Goal: Feedback & Contribution: Leave review/rating

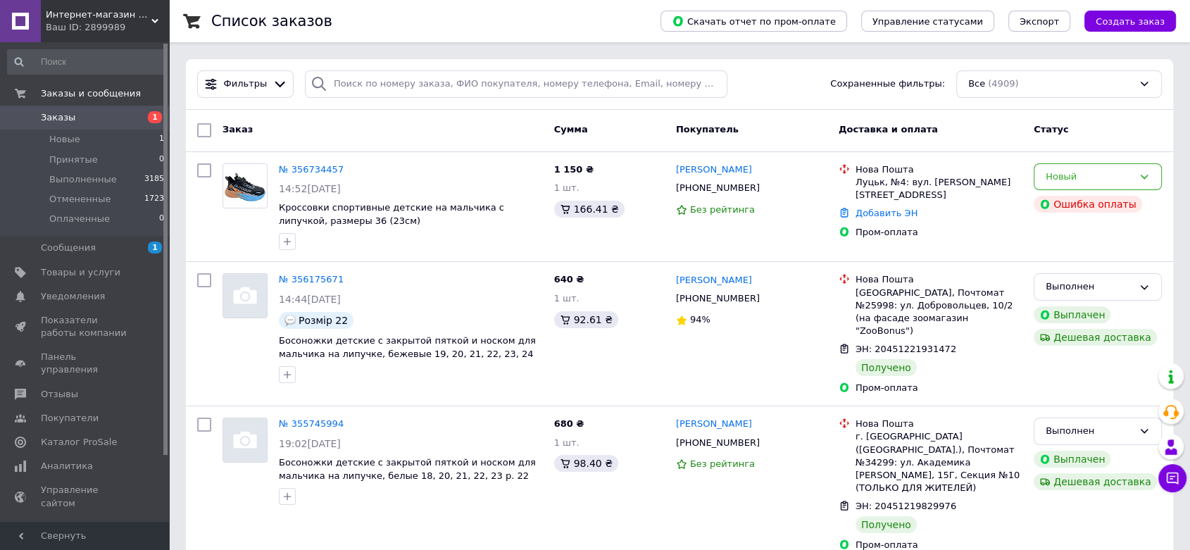
click at [309, 165] on link "№ 356734457" at bounding box center [311, 169] width 65 height 11
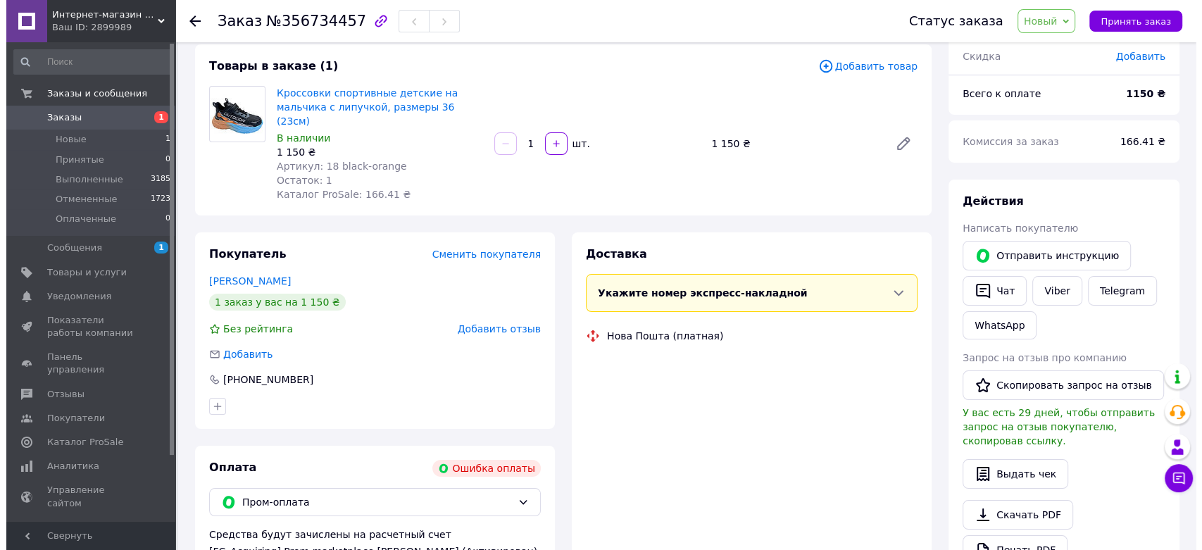
scroll to position [235, 0]
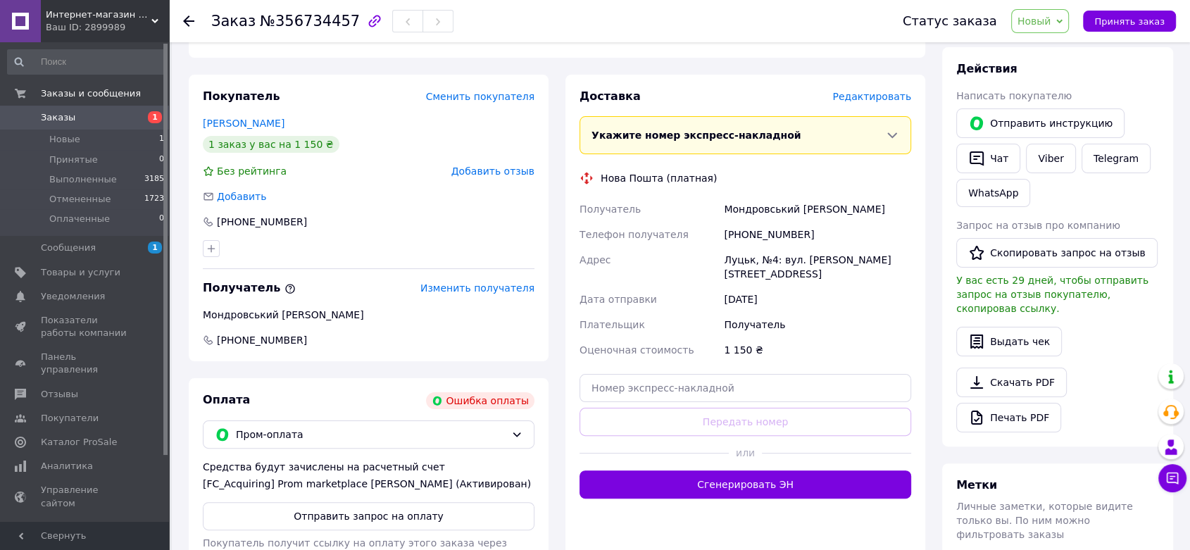
click at [490, 165] on span "Добавить отзыв" at bounding box center [492, 170] width 83 height 11
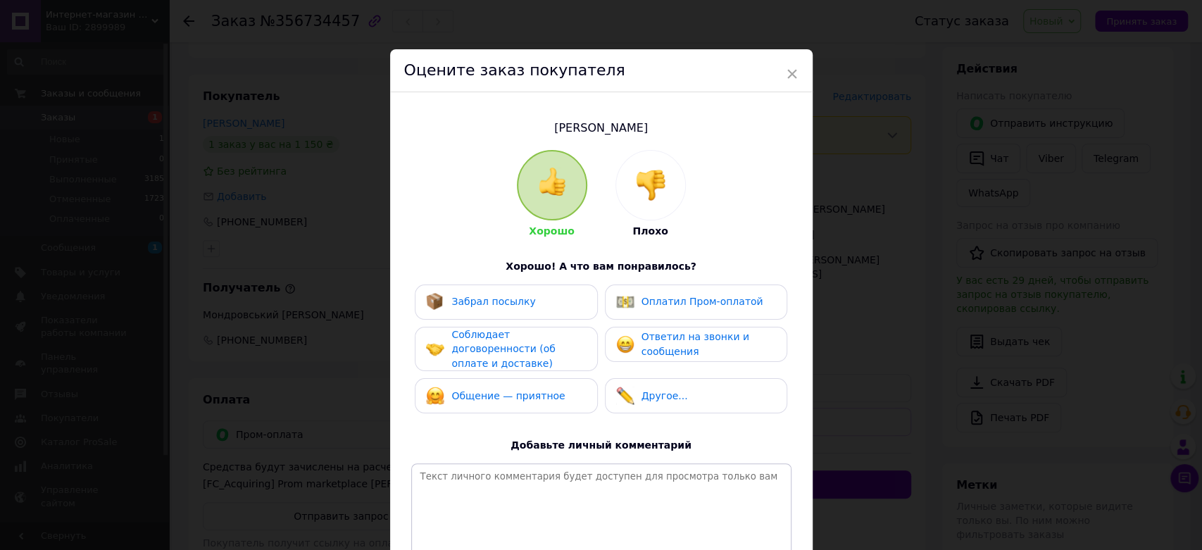
drag, startPoint x: 661, startPoint y: 189, endPoint x: 656, endPoint y: 213, distance: 24.6
click at [661, 190] on img at bounding box center [650, 185] width 31 height 31
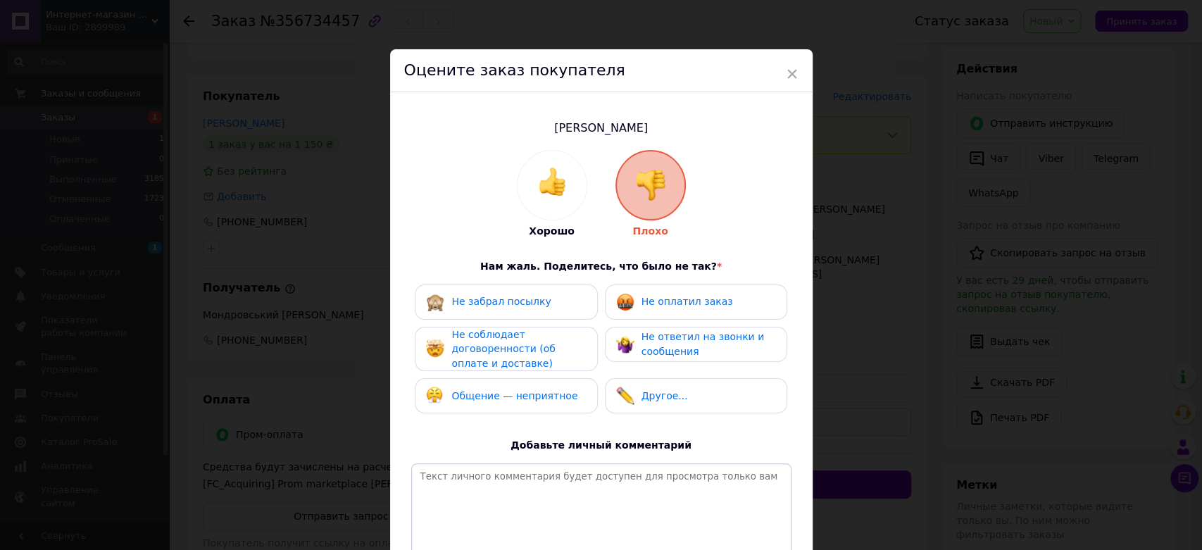
click at [658, 304] on span "Не оплатил заказ" at bounding box center [688, 301] width 92 height 11
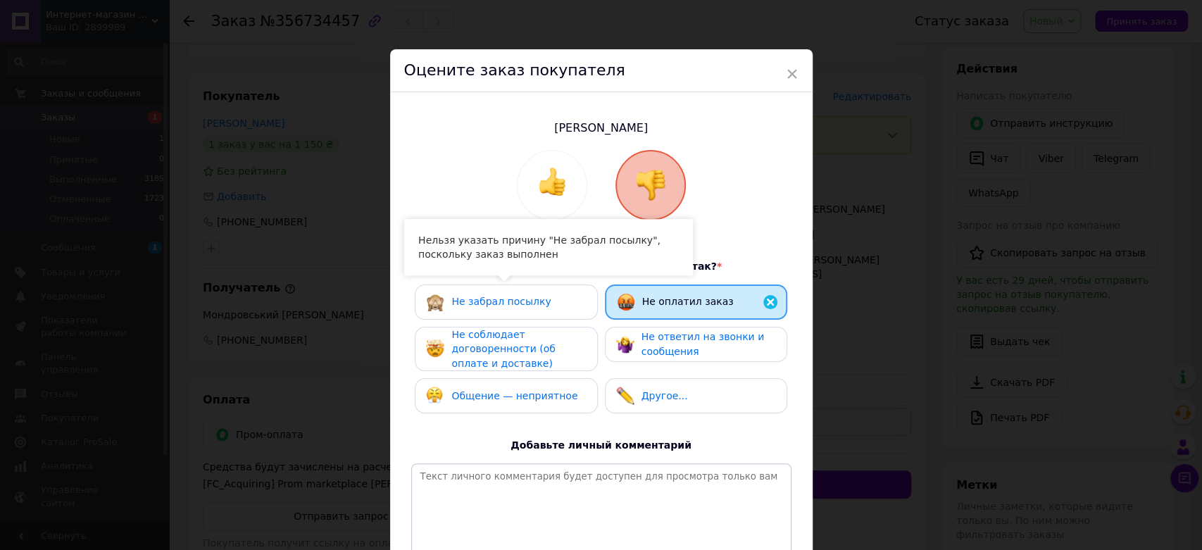
click at [501, 342] on span "Не соблюдает договоренности (об оплате и доставке)" at bounding box center [503, 349] width 104 height 40
click at [501, 401] on span "Общение — неприятное" at bounding box center [514, 397] width 126 height 11
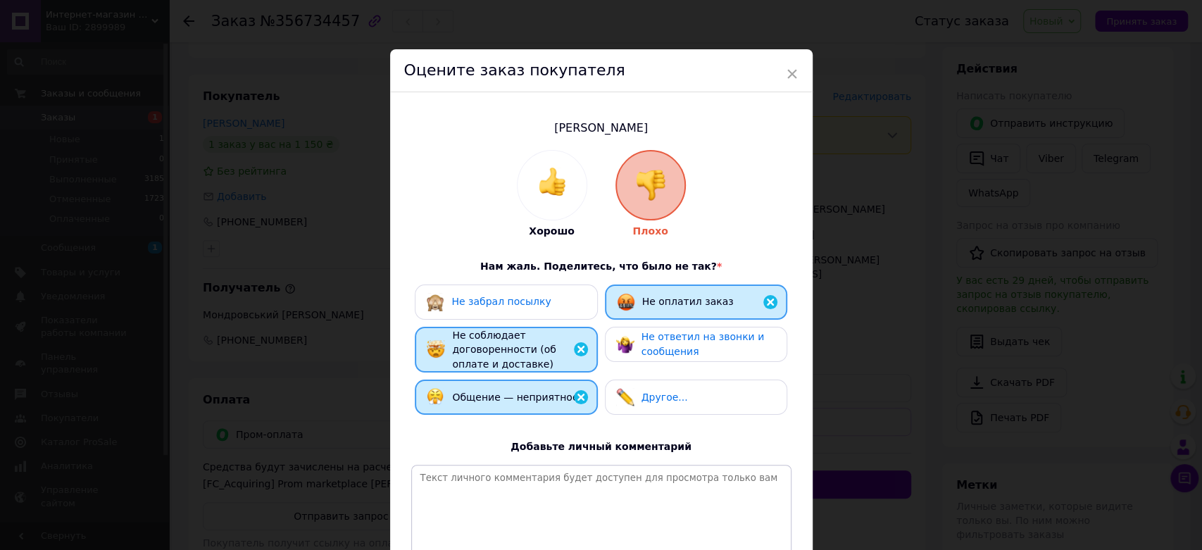
click at [638, 344] on div "Не ответил на звонки и сообщения" at bounding box center [695, 344] width 159 height 29
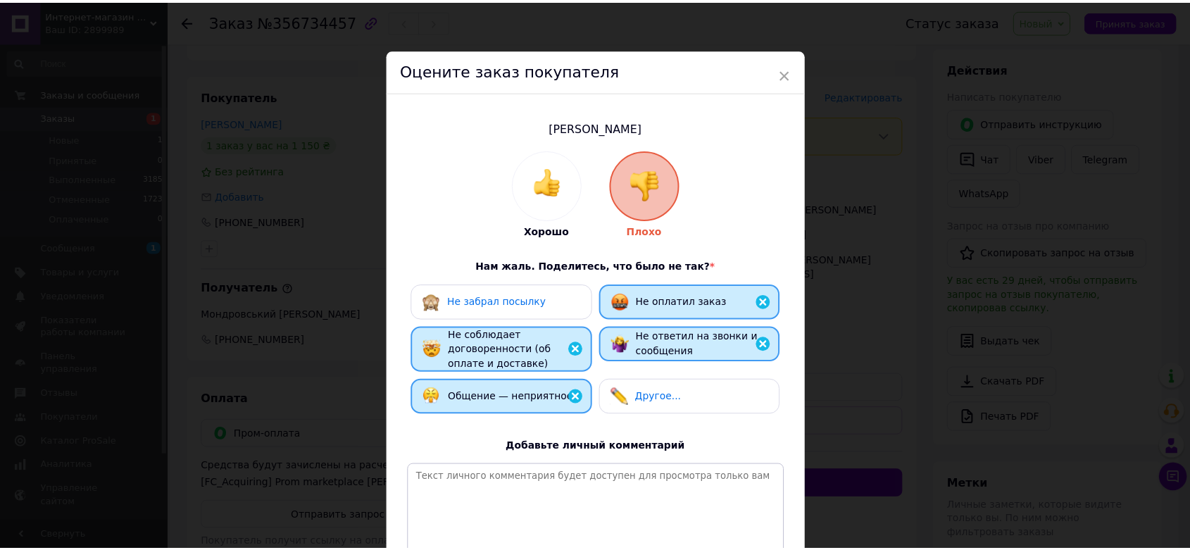
scroll to position [146, 0]
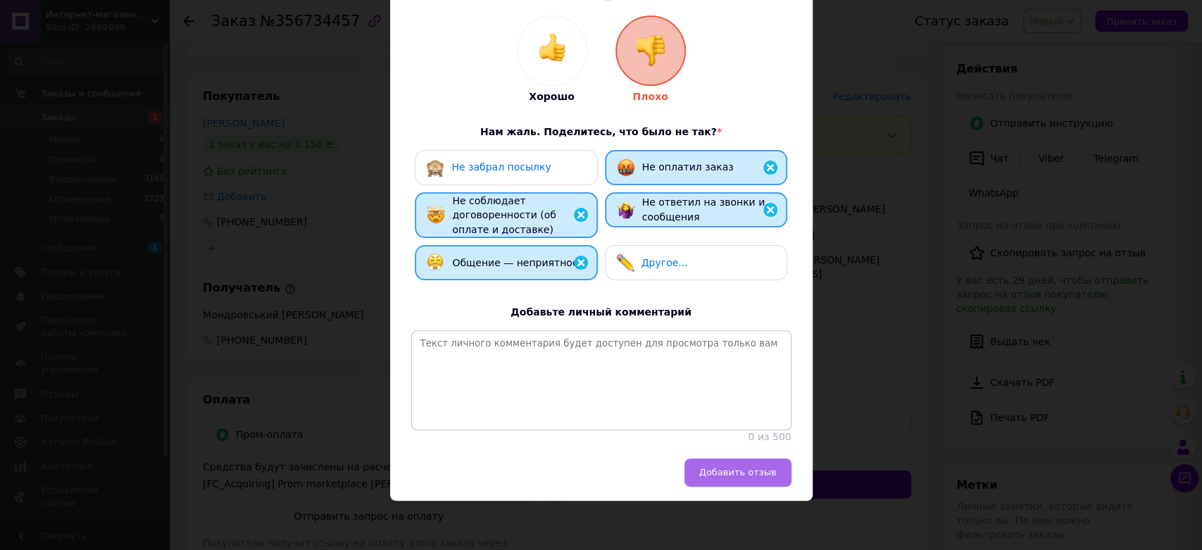
click at [741, 484] on button "Добавить отзыв" at bounding box center [738, 472] width 107 height 28
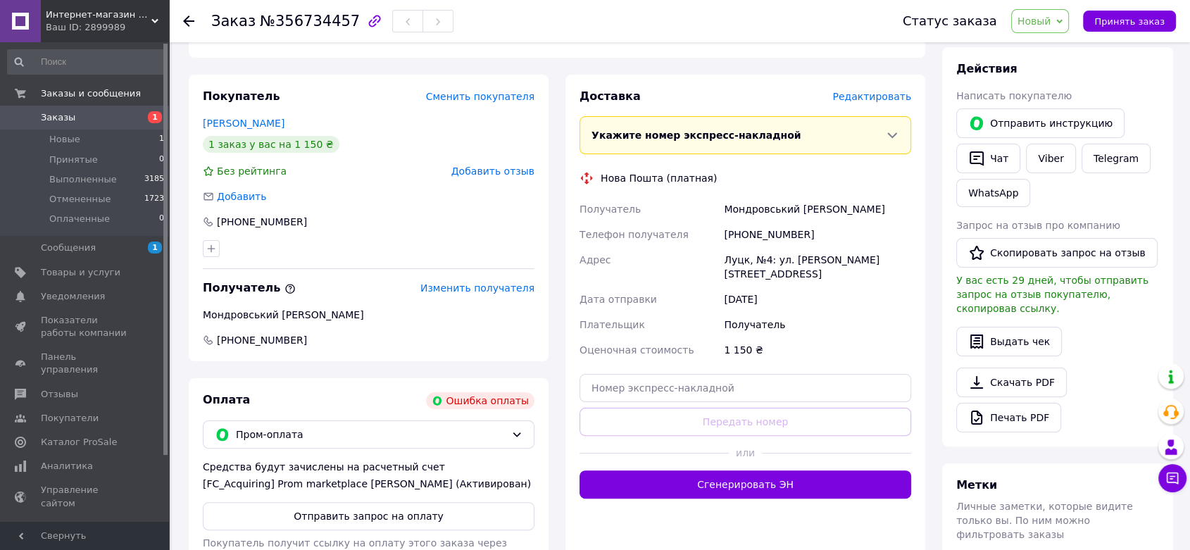
click at [97, 111] on span "Заказы" at bounding box center [85, 117] width 89 height 13
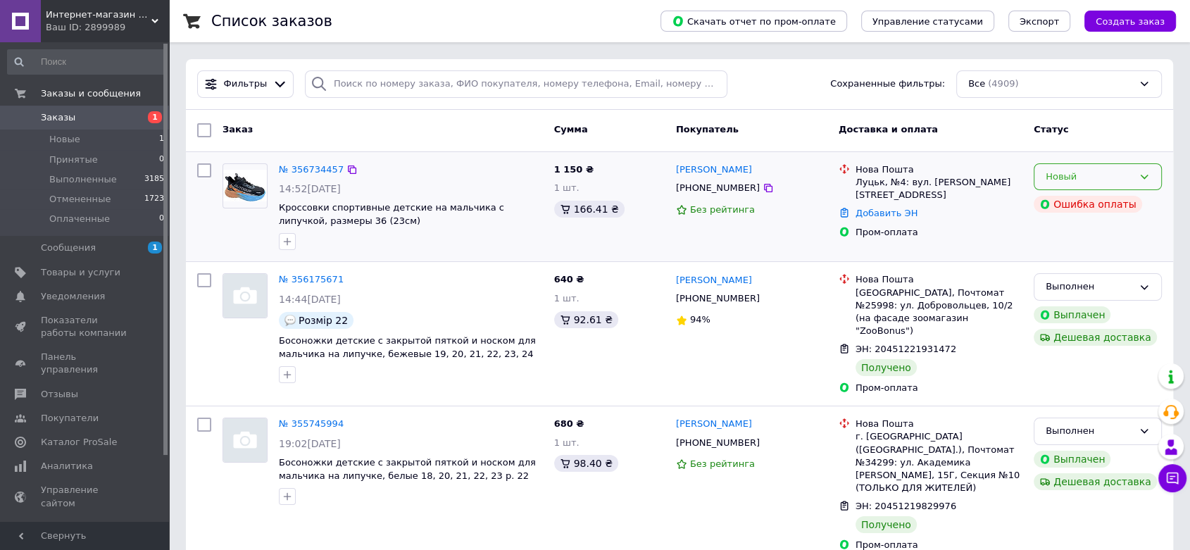
click at [1118, 168] on div "Новый" at bounding box center [1098, 176] width 128 height 27
click at [1063, 258] on li "Отменен" at bounding box center [1098, 257] width 127 height 26
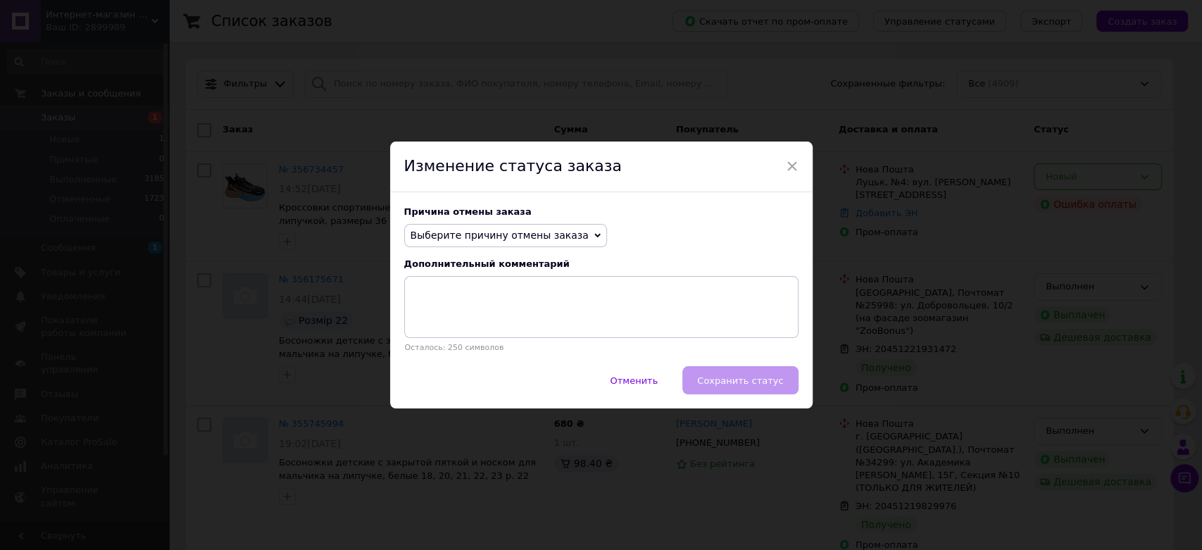
click at [451, 225] on span "Выберите причину отмены заказа" at bounding box center [505, 236] width 203 height 24
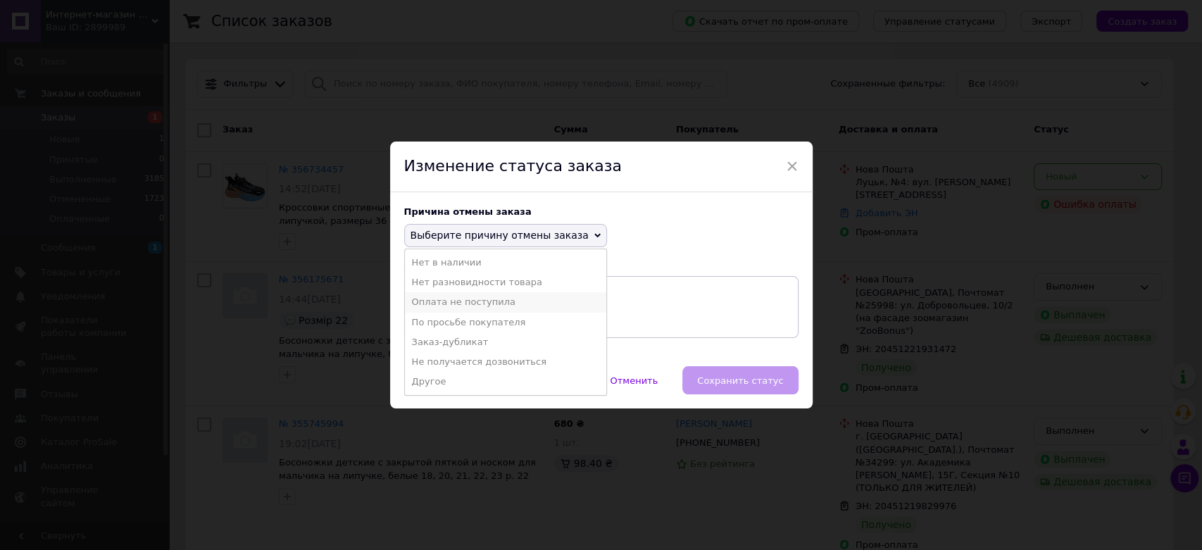
click at [449, 304] on li "Оплата не поступила" at bounding box center [505, 302] width 201 height 20
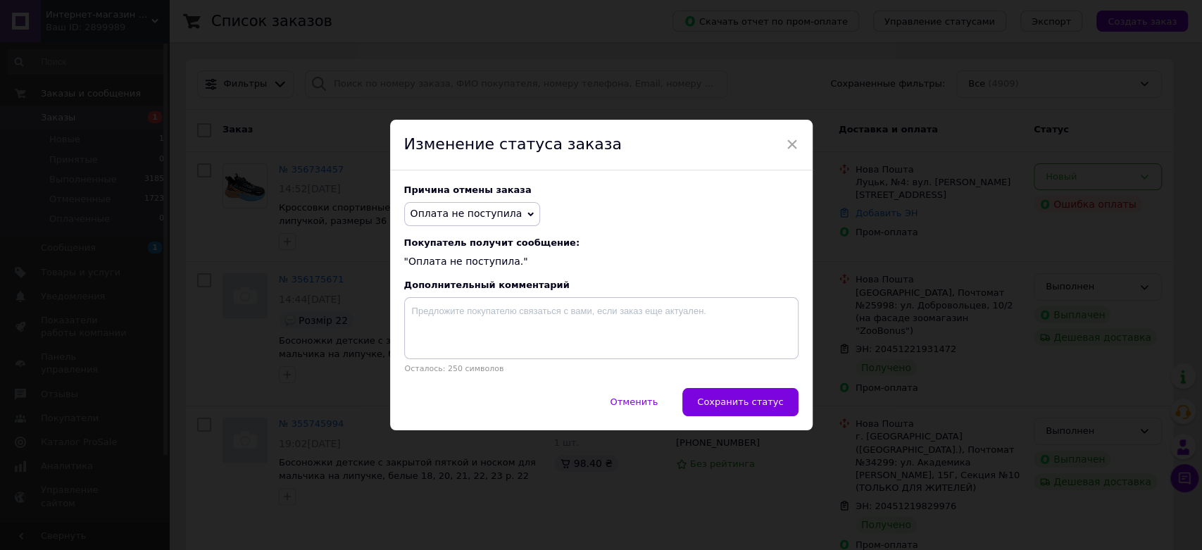
click at [799, 399] on div "Отменить   Сохранить статус" at bounding box center [601, 409] width 423 height 42
click at [775, 401] on span "Сохранить статус" at bounding box center [740, 401] width 86 height 11
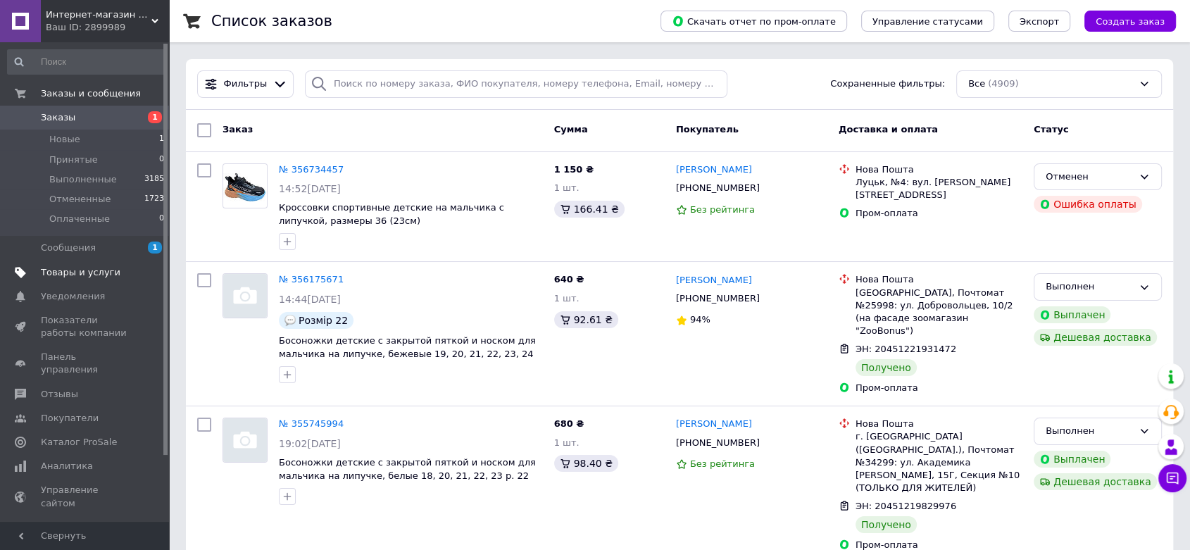
click at [106, 274] on span "Товары и услуги" at bounding box center [81, 272] width 80 height 13
